Goal: Check status: Check status

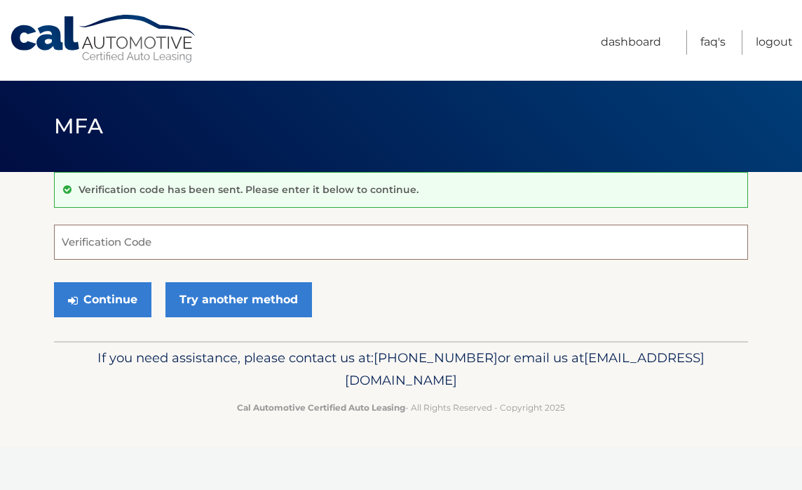
click at [224, 249] on input "Verification Code" at bounding box center [401, 241] width 694 height 35
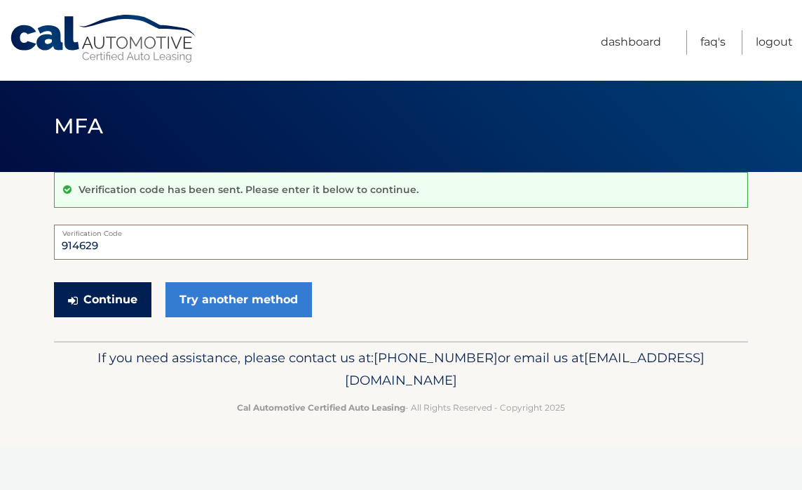
type input "914629"
click at [105, 304] on button "Continue" at bounding box center [102, 299] width 97 height 35
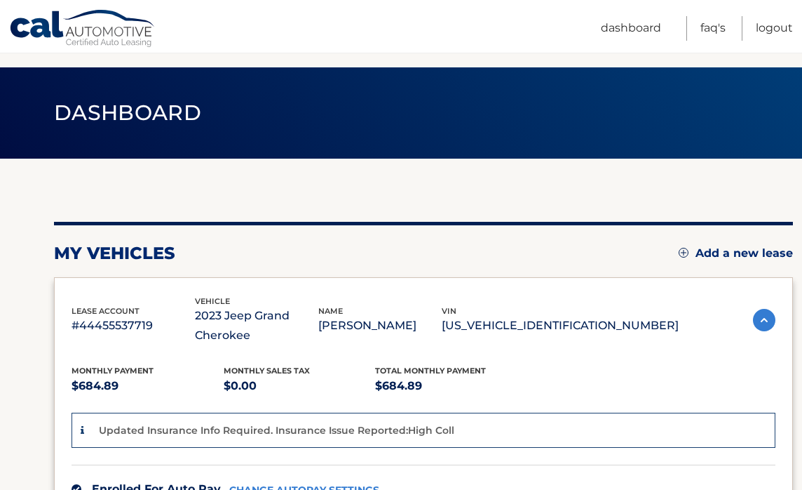
scroll to position [312, 0]
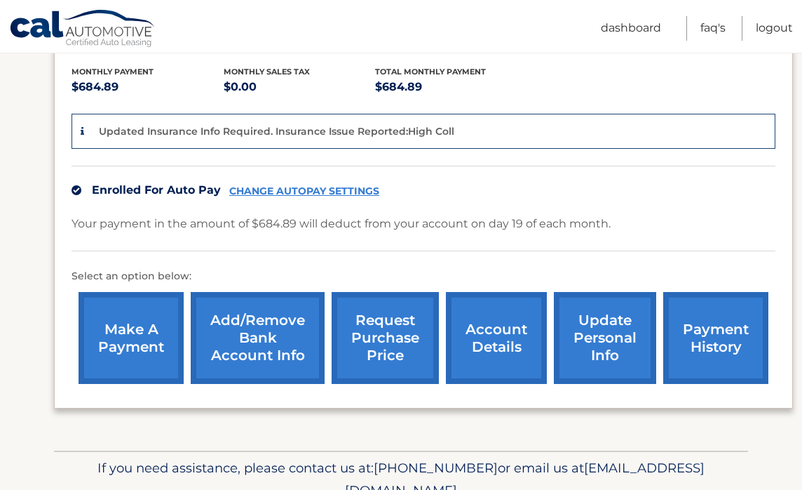
click at [708, 339] on link "payment history" at bounding box center [715, 338] width 105 height 92
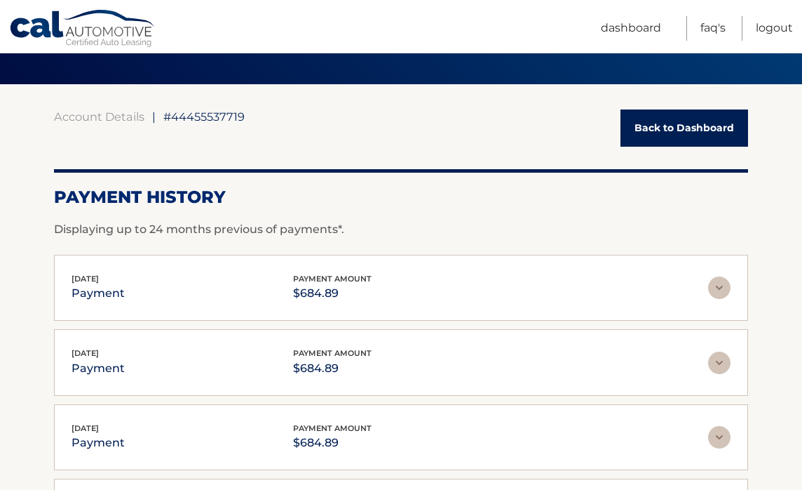
scroll to position [81, 0]
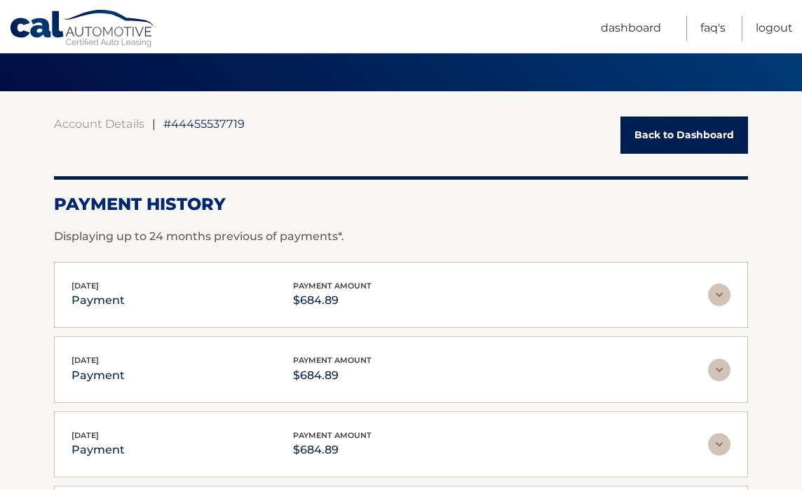
click at [727, 135] on link "Back to Dashboard" at bounding box center [685, 134] width 128 height 37
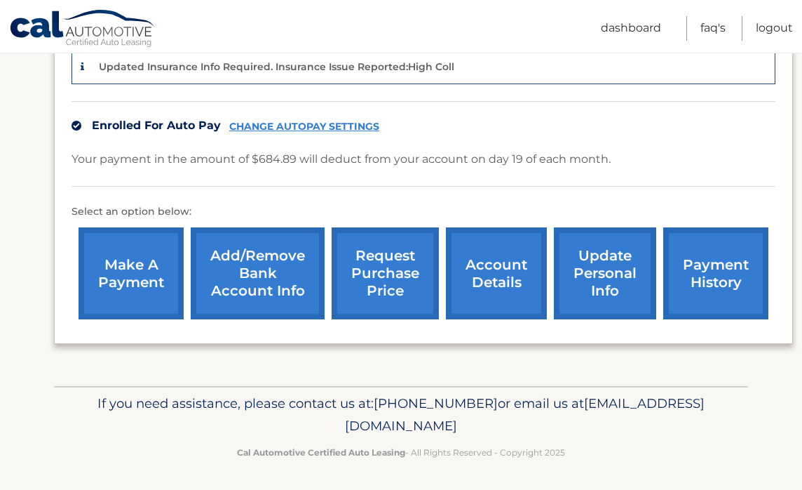
scroll to position [376, 0]
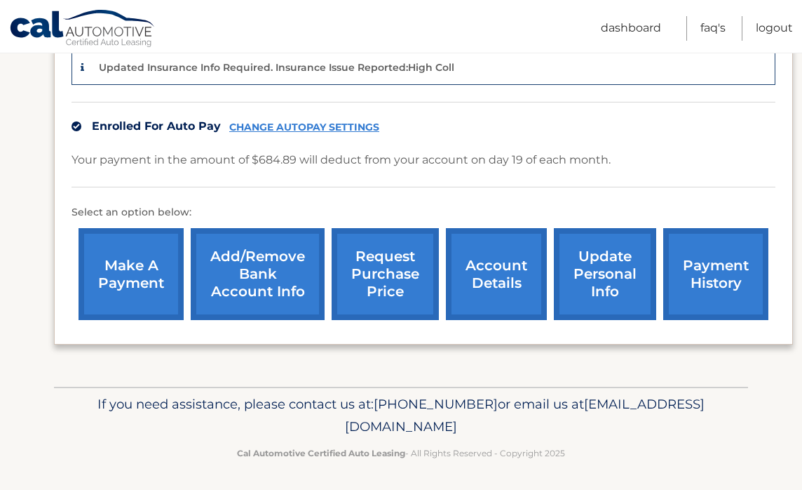
click at [509, 312] on link "account details" at bounding box center [496, 274] width 101 height 92
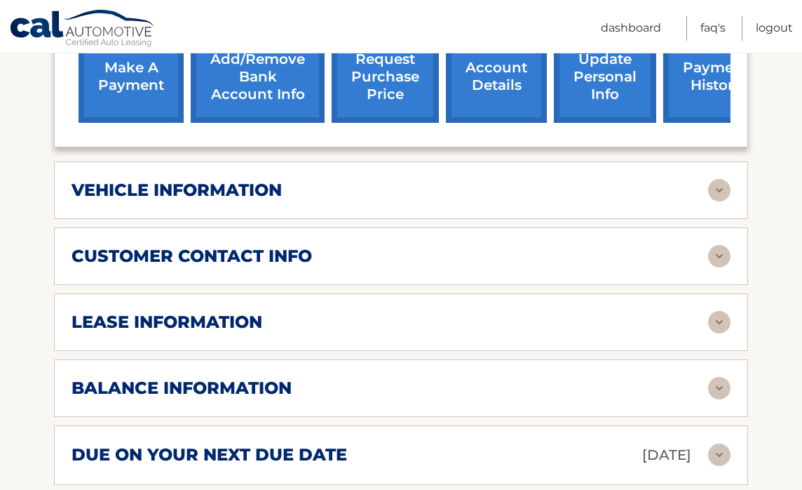
scroll to position [555, 0]
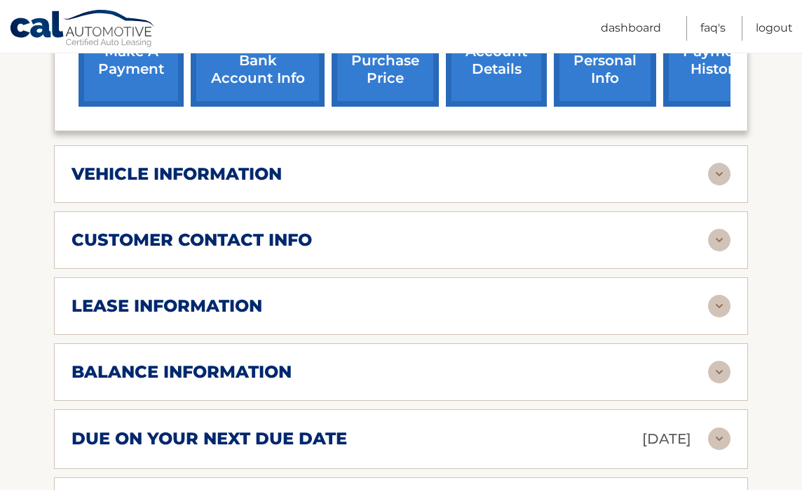
click at [509, 295] on div "lease information" at bounding box center [390, 305] width 637 height 21
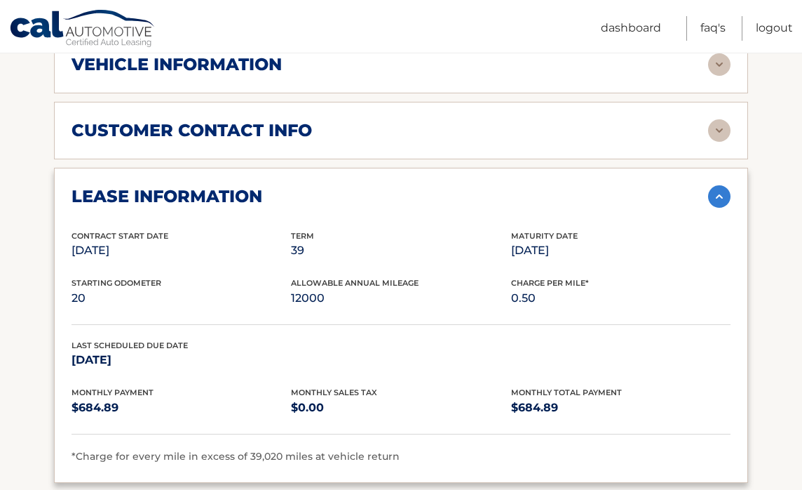
scroll to position [667, 0]
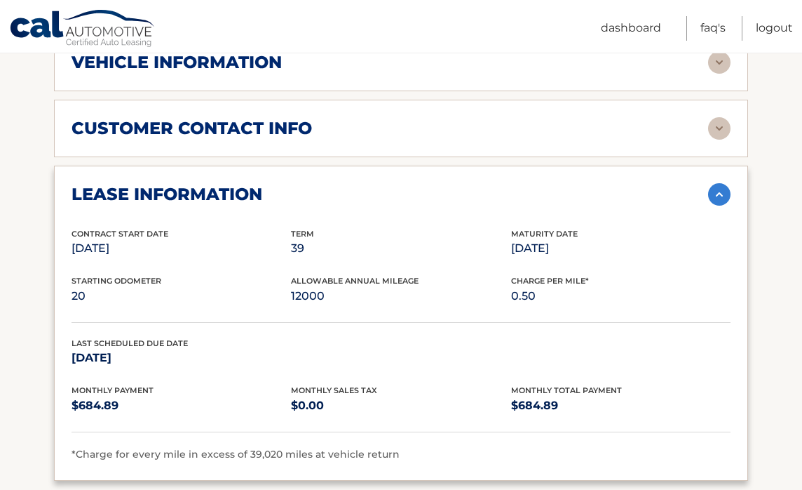
drag, startPoint x: 581, startPoint y: 248, endPoint x: 511, endPoint y: 236, distance: 71.1
click at [511, 236] on div "Maturity Date [DATE]" at bounding box center [621, 243] width 220 height 32
click at [522, 255] on p "[DATE]" at bounding box center [621, 248] width 220 height 20
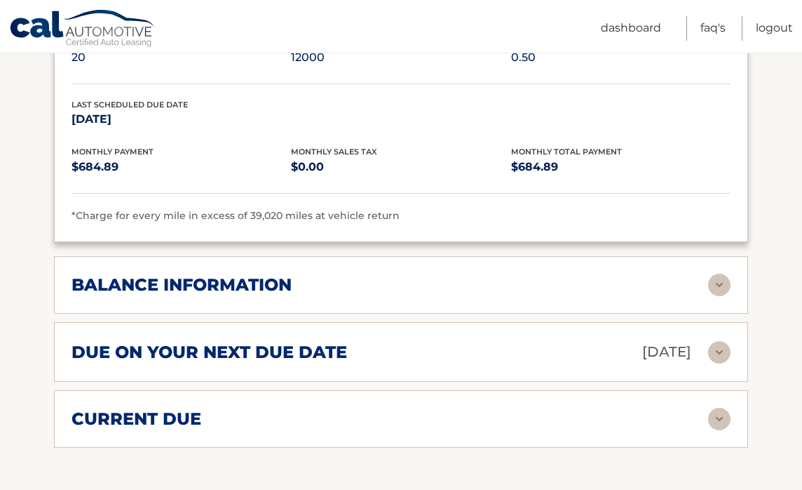
scroll to position [919, 0]
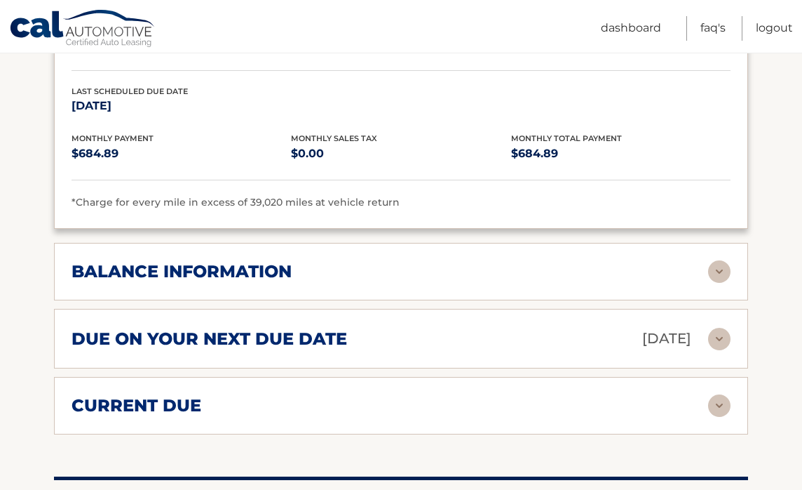
click at [514, 285] on div "balance information Payments Received 34 Payments Remaining 5 Next Payment will…" at bounding box center [401, 272] width 694 height 58
click at [541, 261] on div "balance information" at bounding box center [390, 271] width 637 height 21
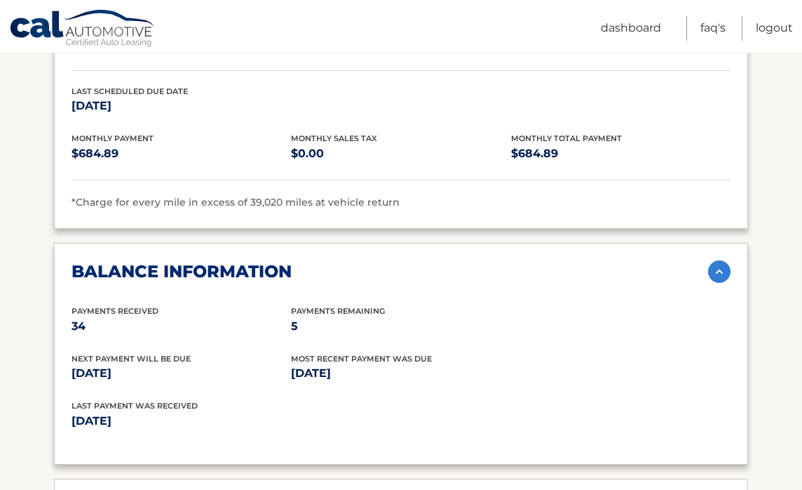
click at [544, 261] on div "balance information" at bounding box center [390, 271] width 637 height 21
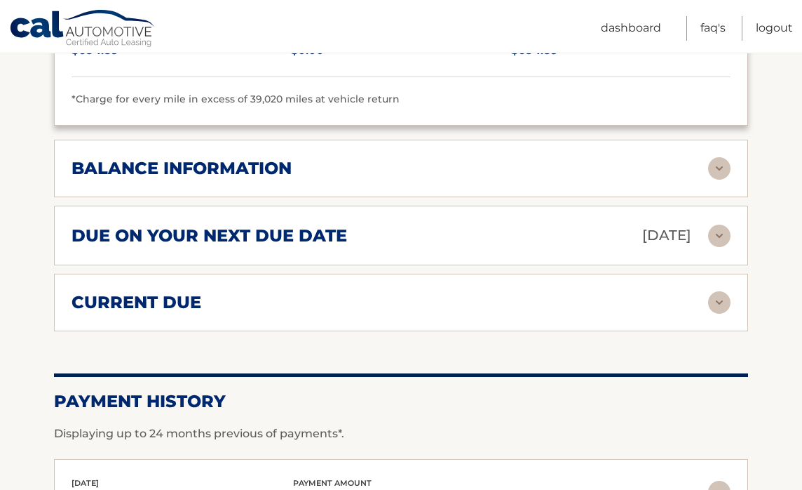
click at [539, 308] on div "current due" at bounding box center [390, 302] width 637 height 21
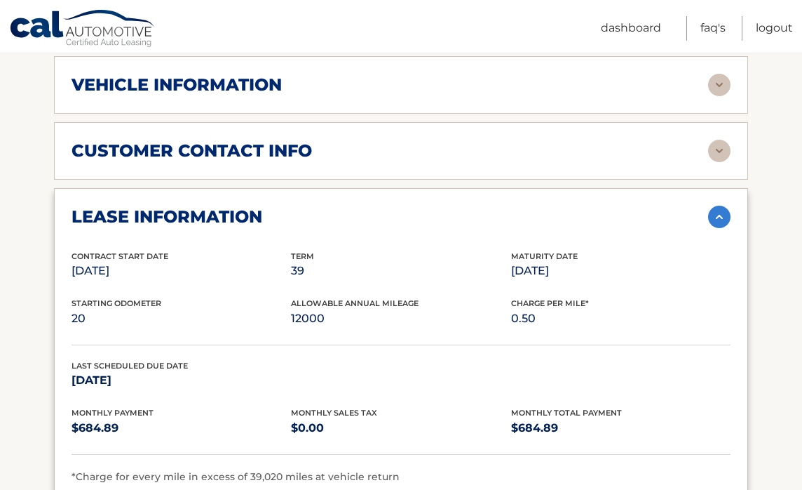
scroll to position [612, 0]
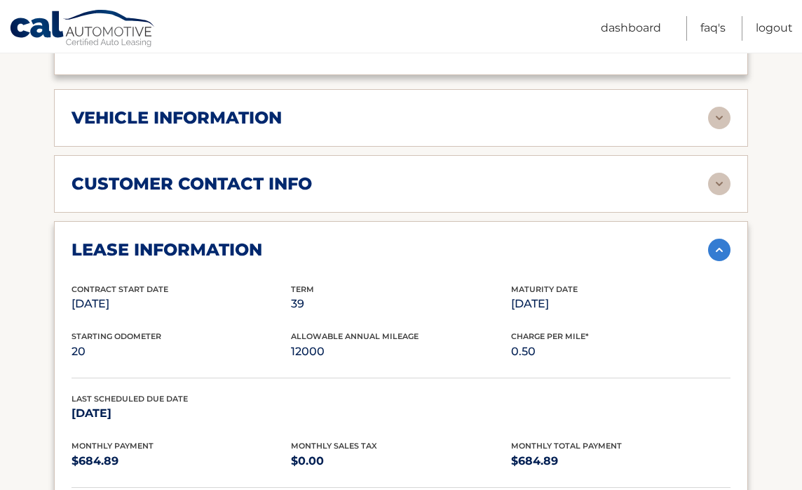
click at [437, 126] on div "vehicle information" at bounding box center [390, 117] width 637 height 21
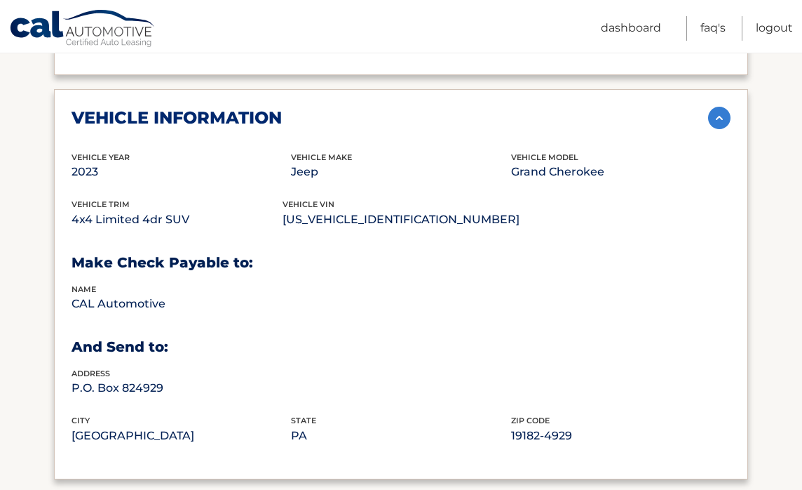
scroll to position [624, 0]
